Goal: Check status: Check status

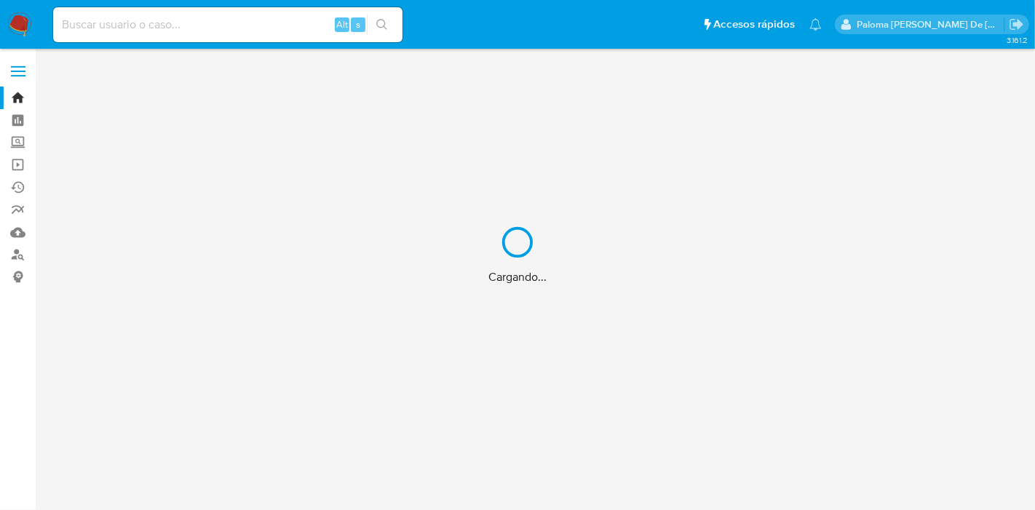
click at [98, 23] on div "Cargando..." at bounding box center [517, 255] width 1035 height 510
click at [243, 28] on div "Cargando..." at bounding box center [517, 255] width 1035 height 510
click at [219, 28] on div "Cargando..." at bounding box center [517, 255] width 1035 height 510
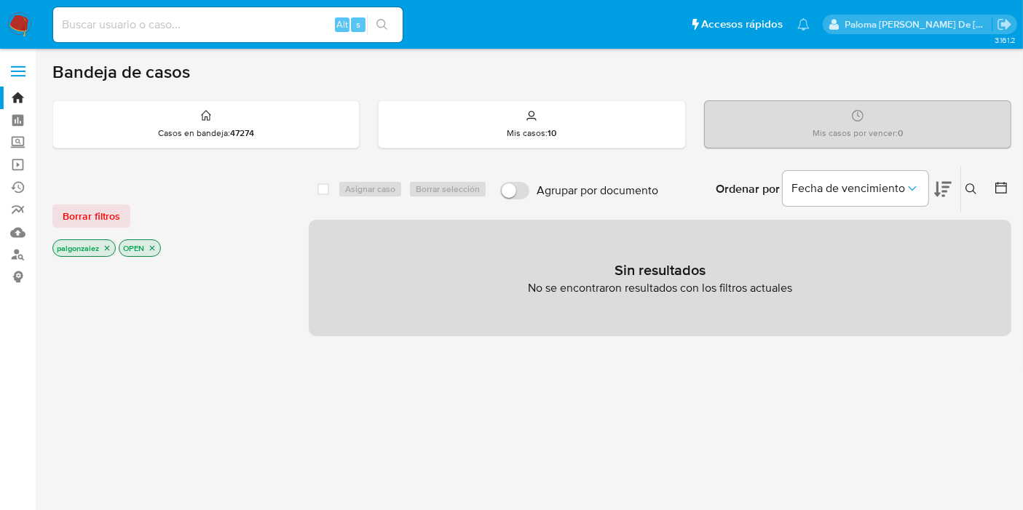
drag, startPoint x: 141, startPoint y: 22, endPoint x: 146, endPoint y: 28, distance: 7.9
click at [146, 28] on input at bounding box center [228, 24] width 350 height 19
paste input "2900840236"
type input "2900840236"
click at [384, 25] on icon "search-icon" at bounding box center [381, 24] width 11 height 11
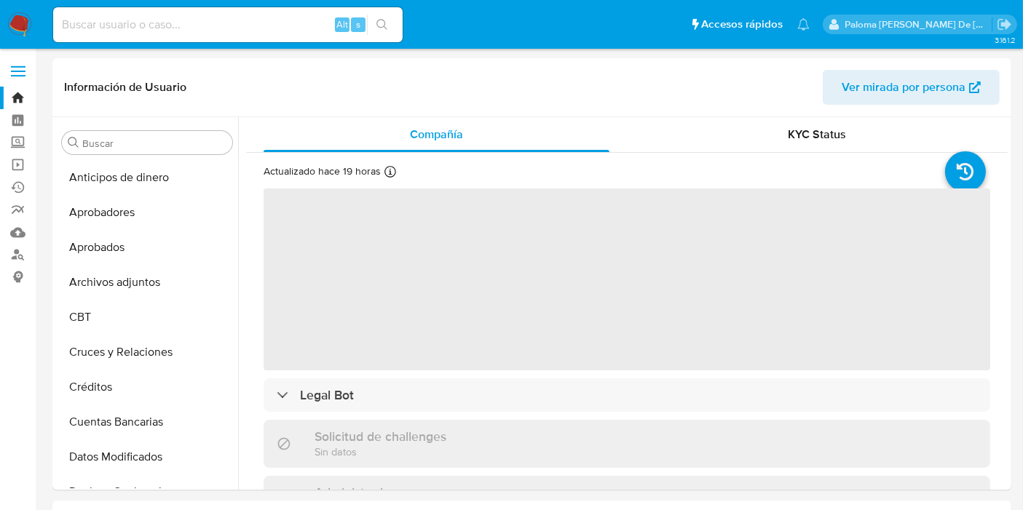
select select "10"
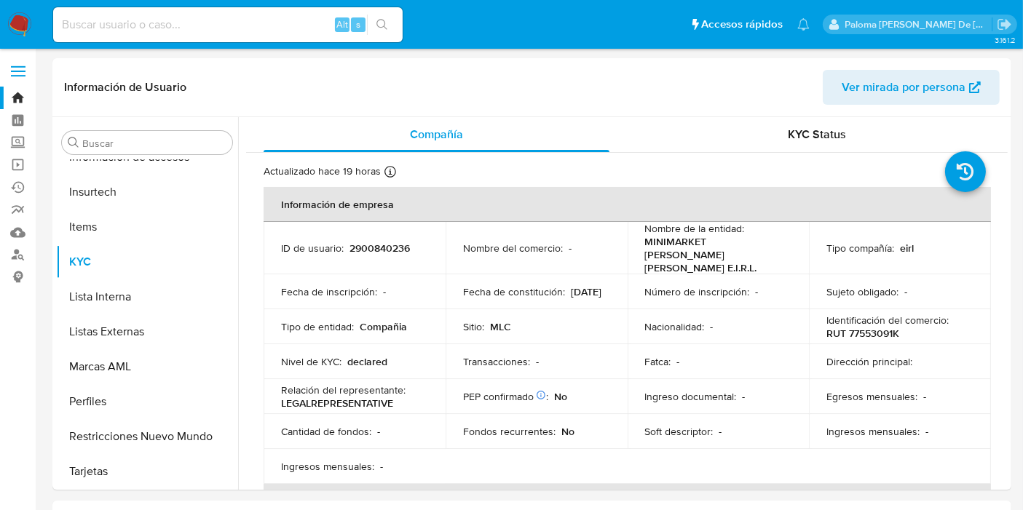
scroll to position [684, 0]
click at [122, 429] on button "Restricciones Nuevo Mundo" at bounding box center [141, 436] width 170 height 35
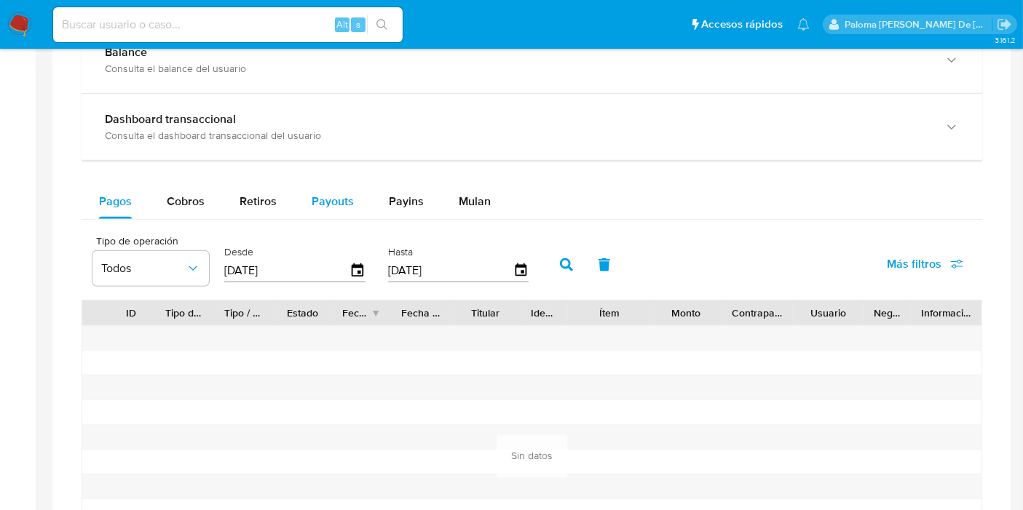
scroll to position [809, 0]
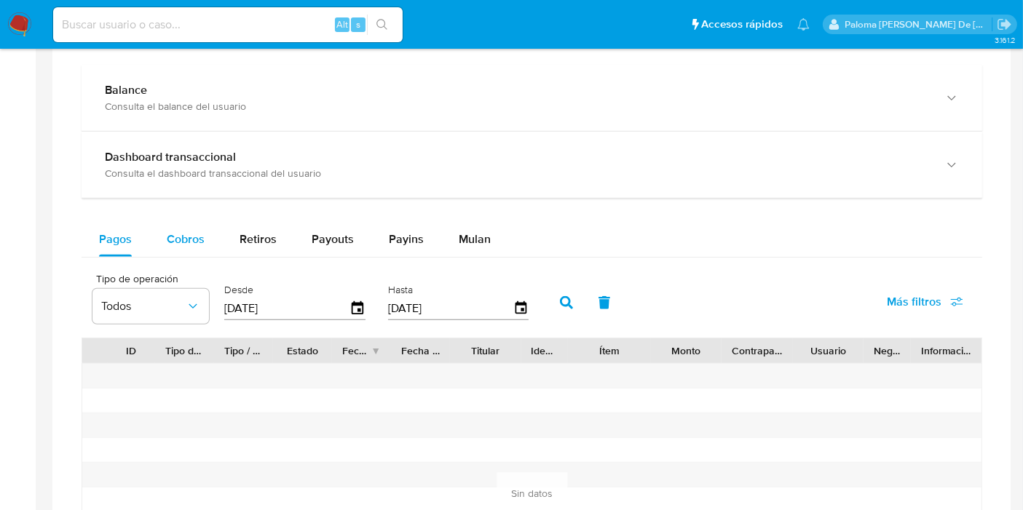
click at [183, 236] on span "Cobros" at bounding box center [186, 239] width 38 height 17
select select "10"
click at [108, 236] on span "Pagos" at bounding box center [115, 239] width 33 height 17
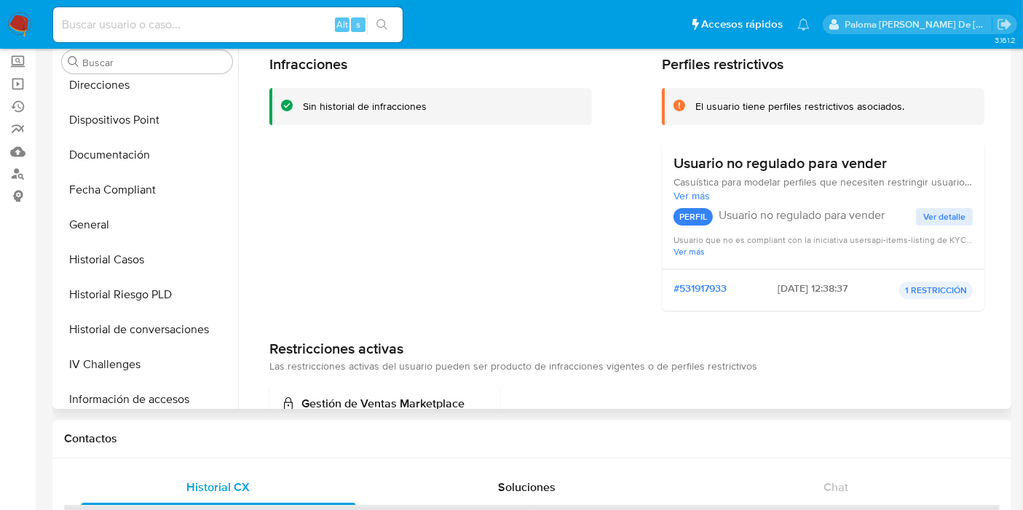
scroll to position [0, 0]
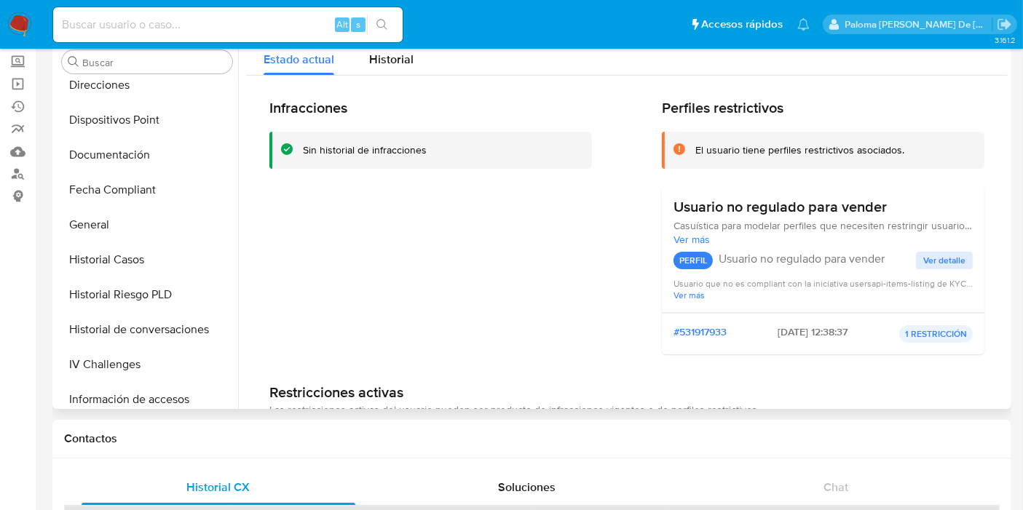
click at [933, 259] on span "Ver detalle" at bounding box center [944, 260] width 42 height 15
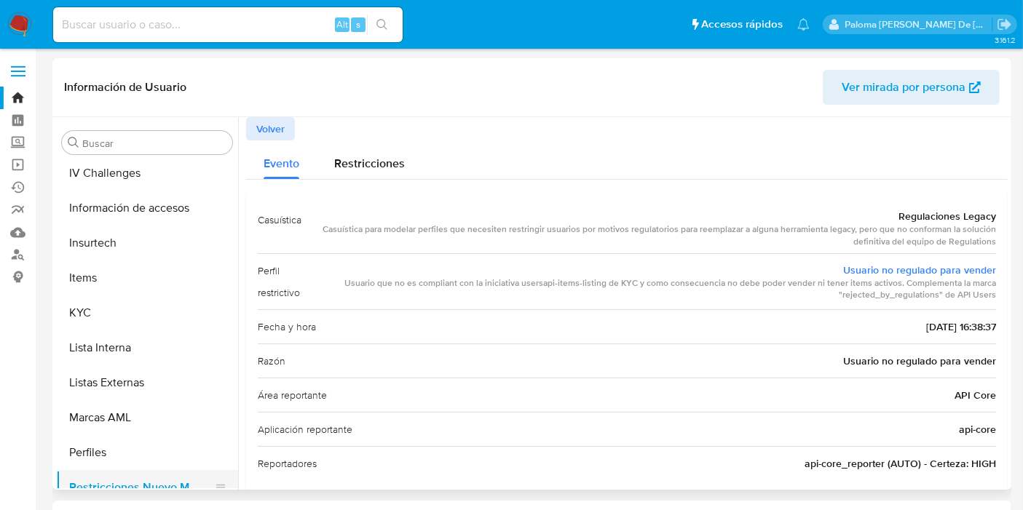
scroll to position [684, 0]
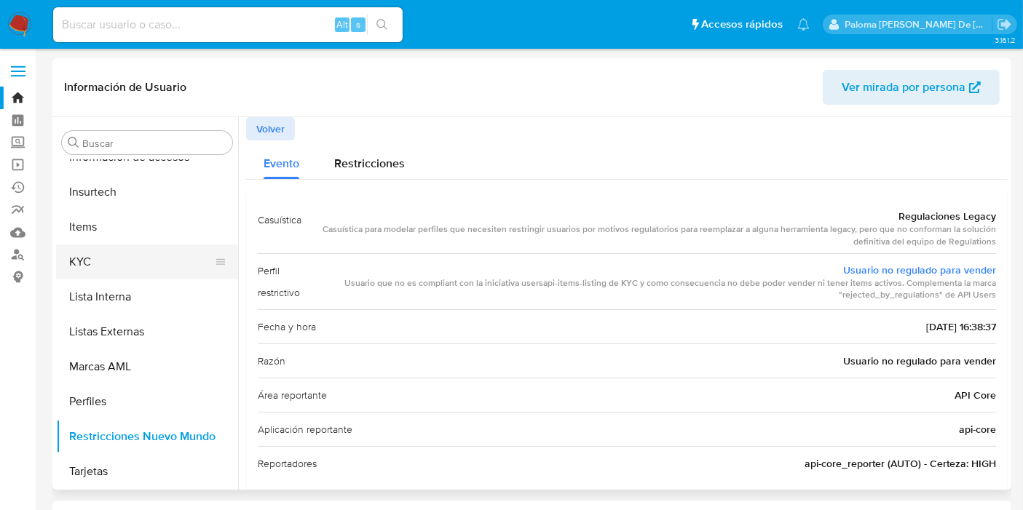
click at [106, 266] on button "KYC" at bounding box center [141, 262] width 170 height 35
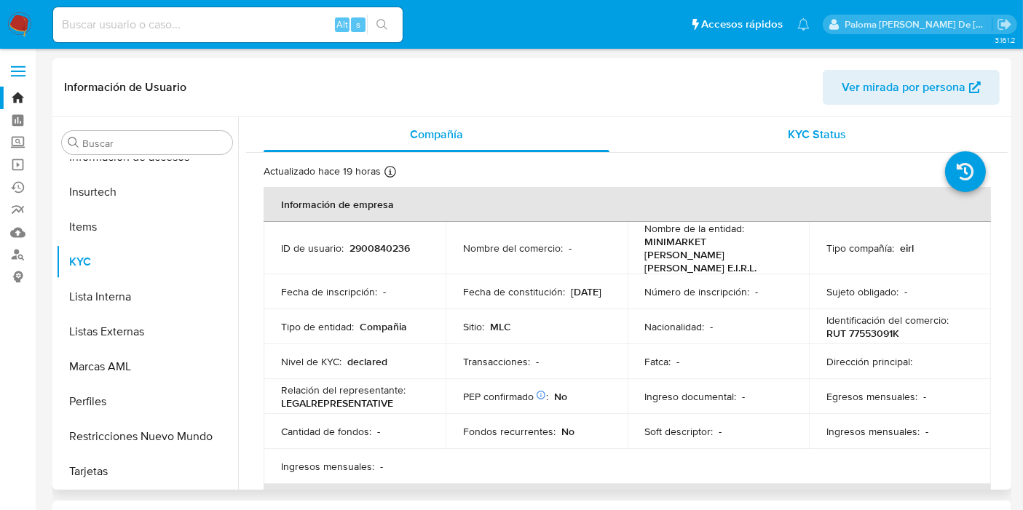
click at [815, 141] on span "KYC Status" at bounding box center [818, 134] width 58 height 17
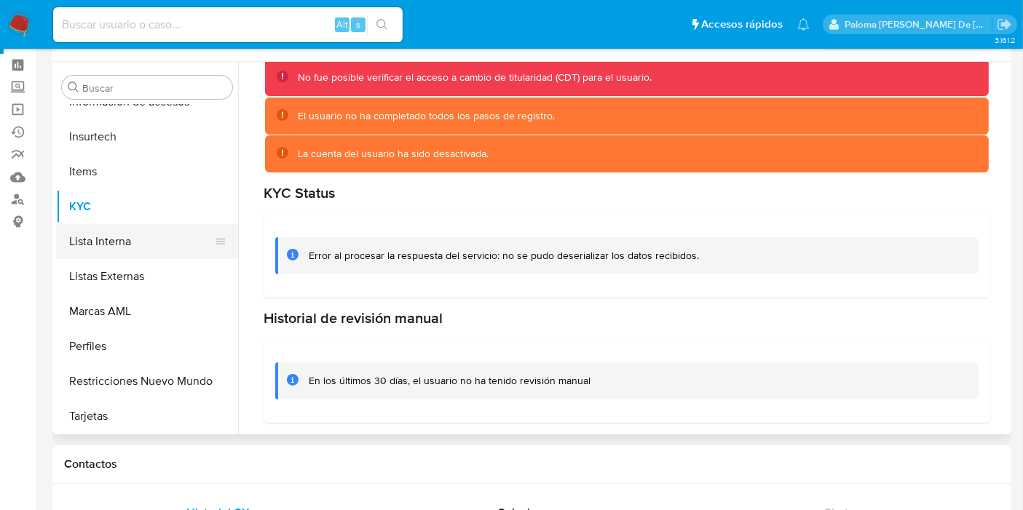
scroll to position [0, 0]
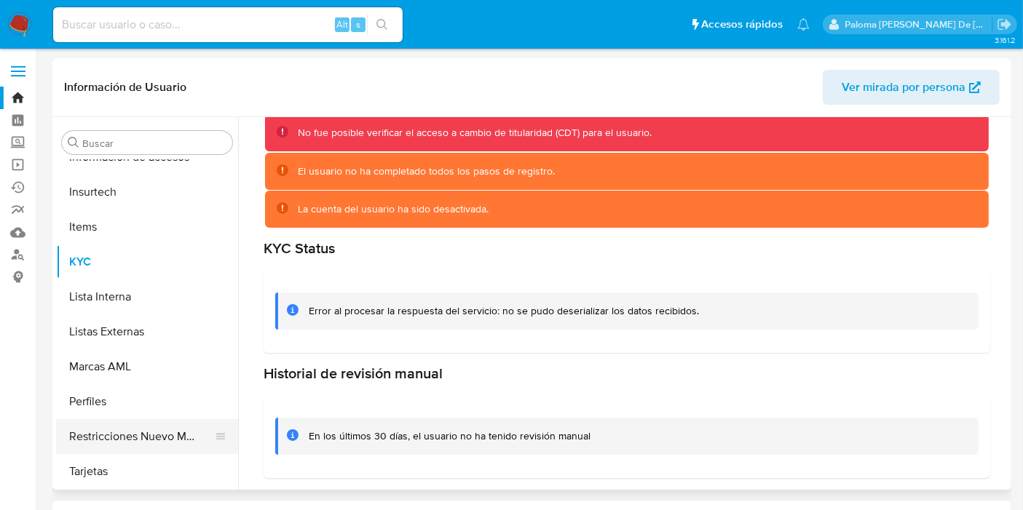
click at [141, 442] on button "Restricciones Nuevo Mundo" at bounding box center [141, 436] width 170 height 35
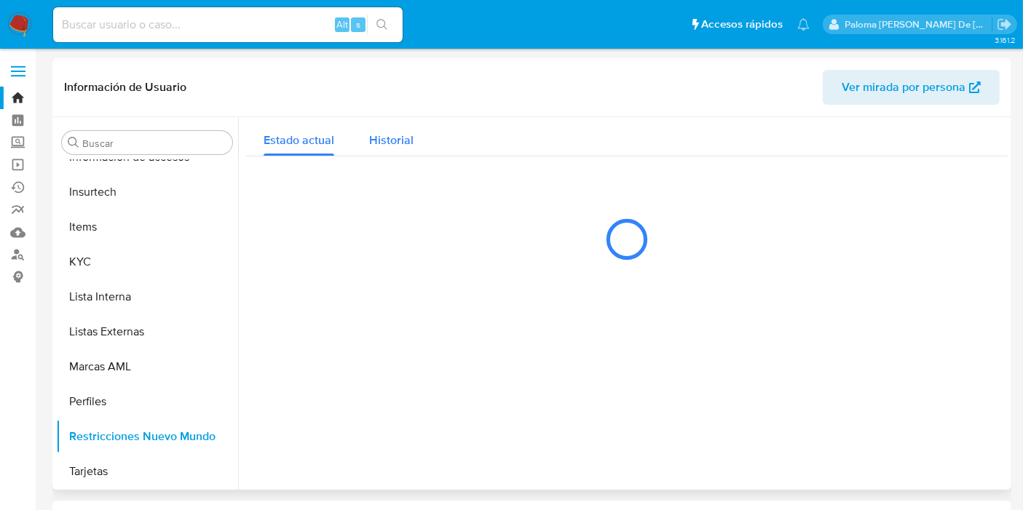
click at [391, 138] on span "Historial" at bounding box center [391, 140] width 44 height 17
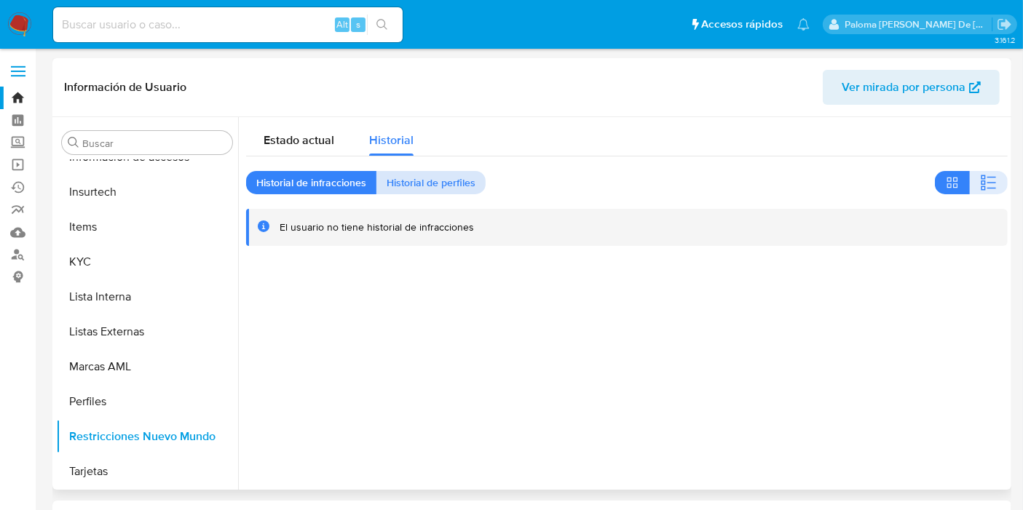
click at [433, 193] on span "Historial de perfiles" at bounding box center [431, 183] width 89 height 20
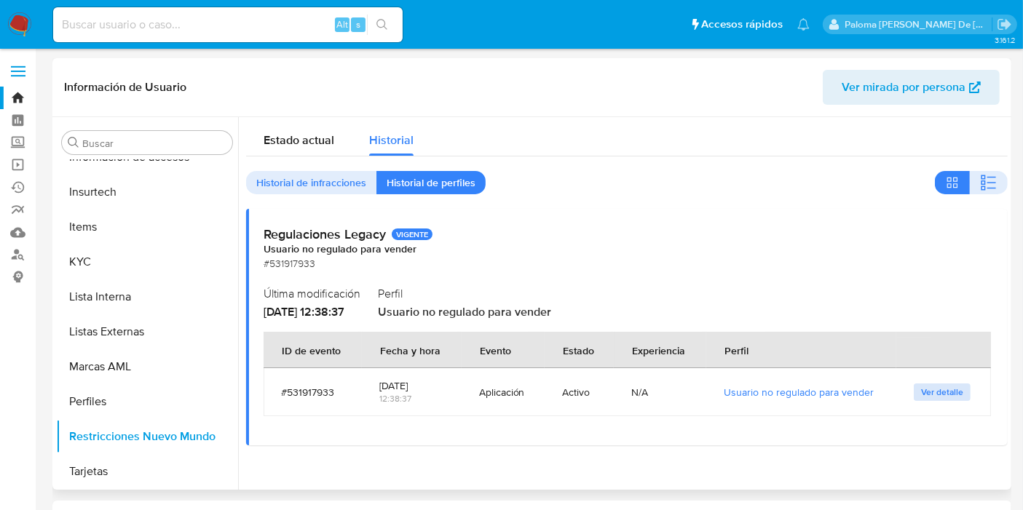
click at [925, 390] on span "Ver detalle" at bounding box center [942, 392] width 42 height 15
